Goal: Information Seeking & Learning: Learn about a topic

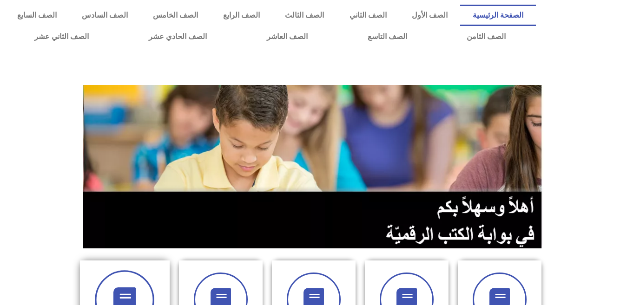
click at [137, 291] on icon at bounding box center [125, 301] width 26 height 26
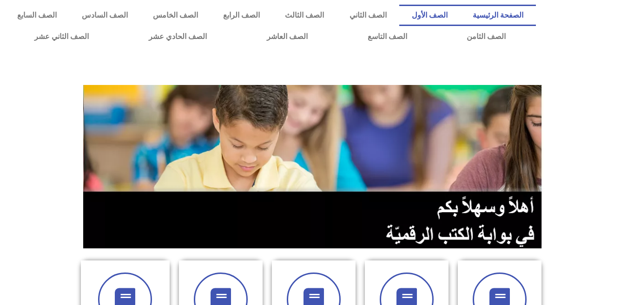
click at [458, 15] on link "الصف الأول" at bounding box center [429, 15] width 61 height 21
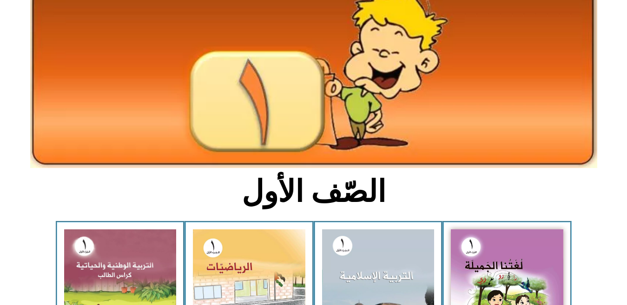
scroll to position [74, 0]
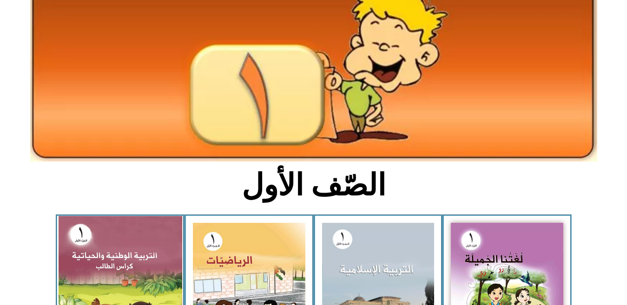
click at [141, 262] on img at bounding box center [120, 291] width 124 height 151
click at [131, 255] on img at bounding box center [120, 291] width 124 height 151
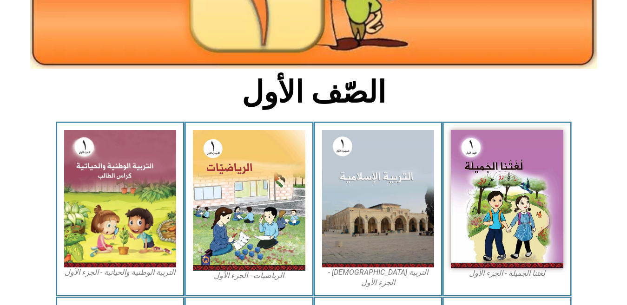
scroll to position [229, 0]
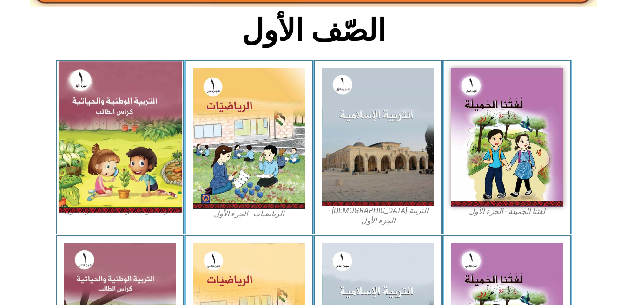
click at [102, 139] on img at bounding box center [120, 136] width 124 height 151
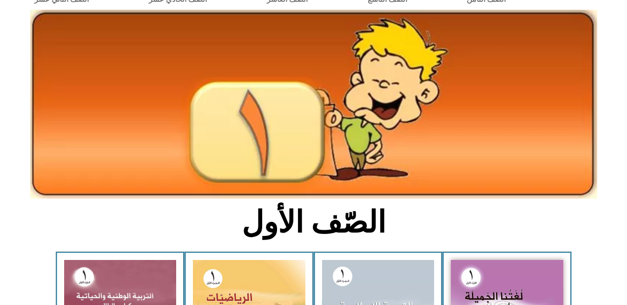
scroll to position [0, 0]
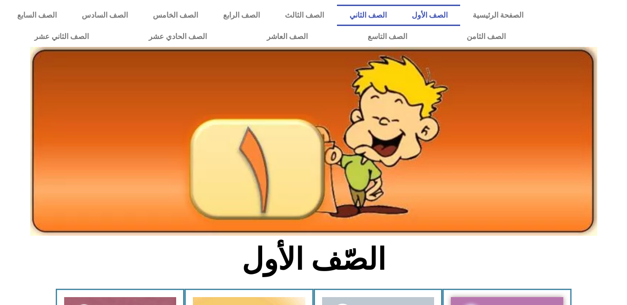
click at [395, 9] on link "الصف الثاني" at bounding box center [368, 15] width 62 height 21
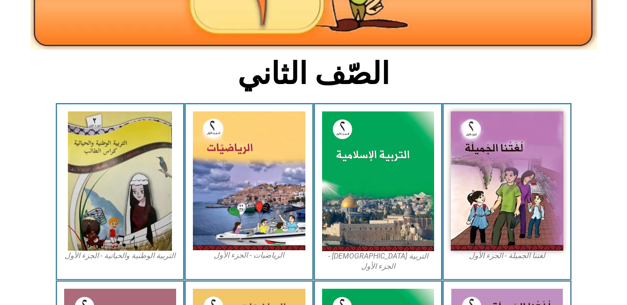
scroll to position [198, 0]
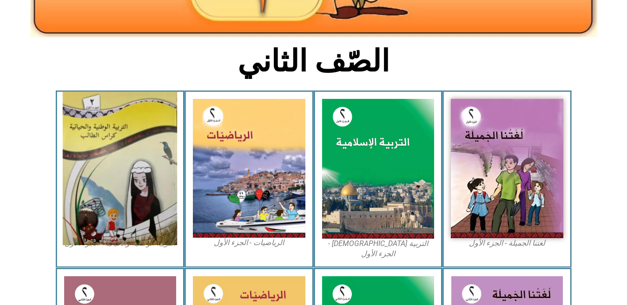
click at [111, 152] on img at bounding box center [120, 168] width 114 height 153
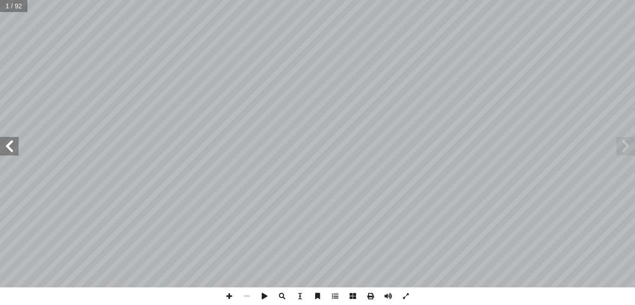
click at [6, 148] on span at bounding box center [9, 146] width 19 height 19
click at [10, 147] on span at bounding box center [9, 146] width 19 height 19
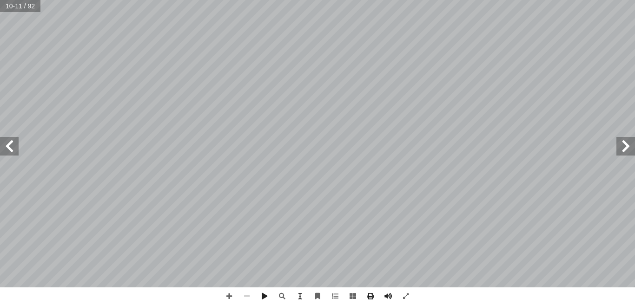
click at [8, 144] on span at bounding box center [9, 146] width 19 height 19
